Goal: Navigation & Orientation: Understand site structure

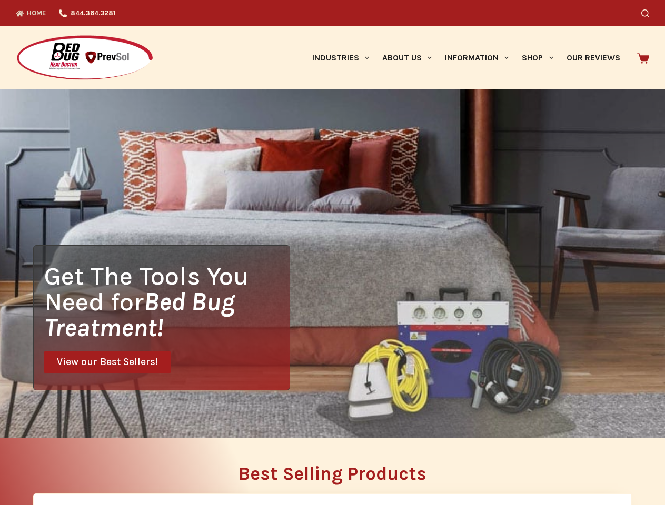
click at [332, 253] on div "Get The Tools You Need for Bed Bug Treatment! View our Best Sellers!" at bounding box center [332, 264] width 665 height 349
click at [649, 13] on icon "Search" at bounding box center [645, 13] width 8 height 8
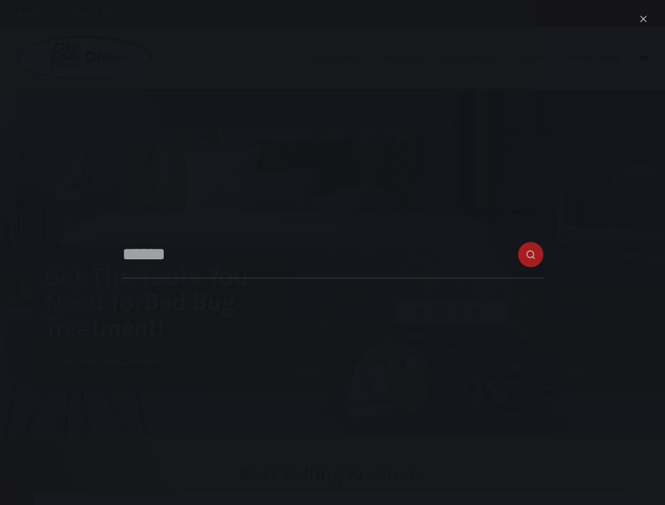
click at [344, 58] on link "Industries" at bounding box center [340, 57] width 70 height 63
click at [411, 58] on link "About Us" at bounding box center [406, 57] width 63 height 63
click at [481, 58] on link "Information" at bounding box center [477, 57] width 77 height 63
click at [542, 58] on link "Shop" at bounding box center [538, 57] width 44 height 63
